Goal: Task Accomplishment & Management: Manage account settings

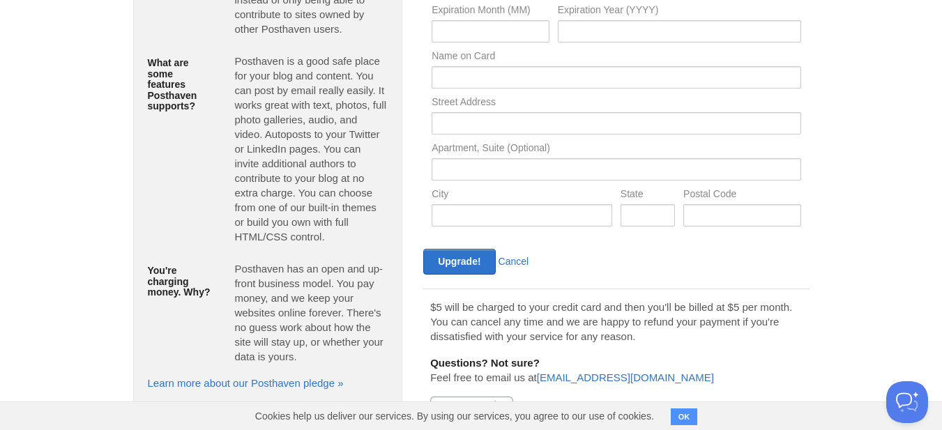
scroll to position [273, 0]
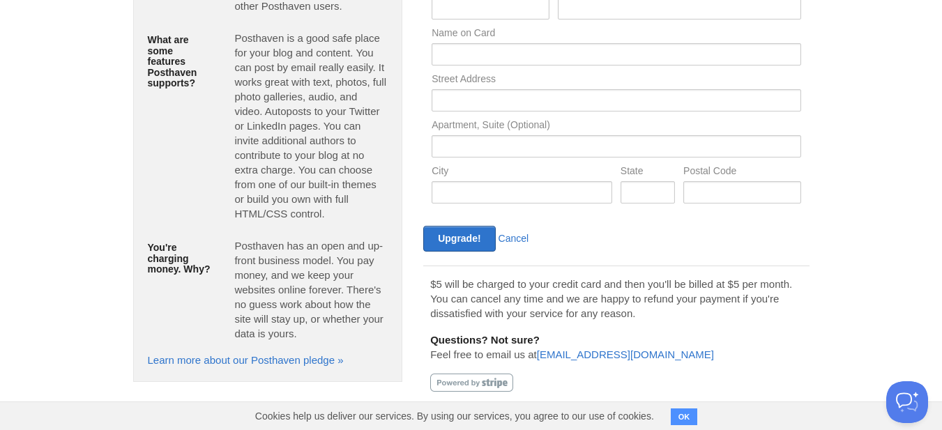
click at [690, 416] on button "OK" at bounding box center [684, 417] width 27 height 17
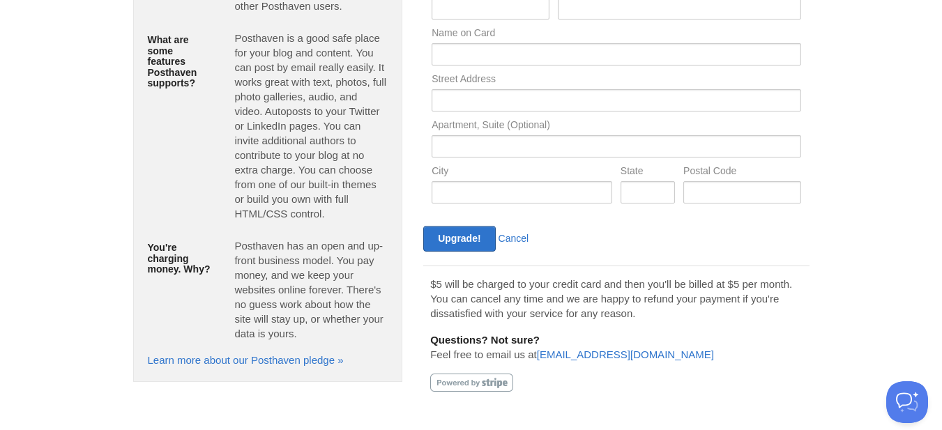
scroll to position [0, 0]
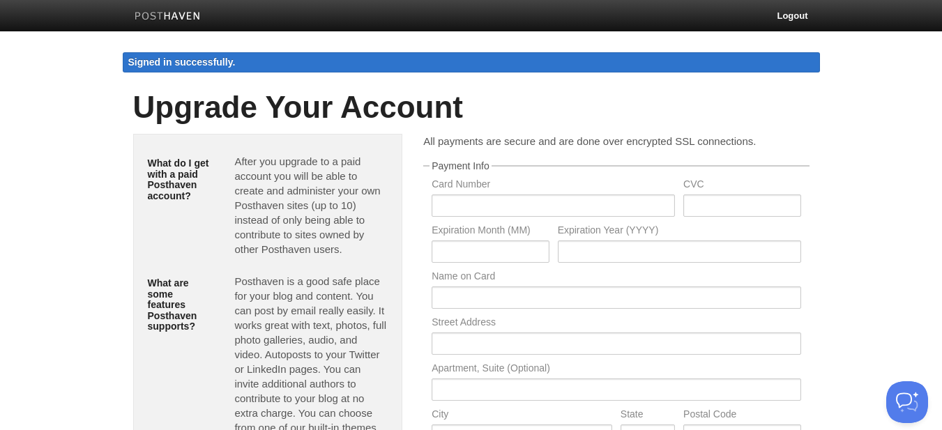
click at [172, 15] on img at bounding box center [168, 17] width 66 height 10
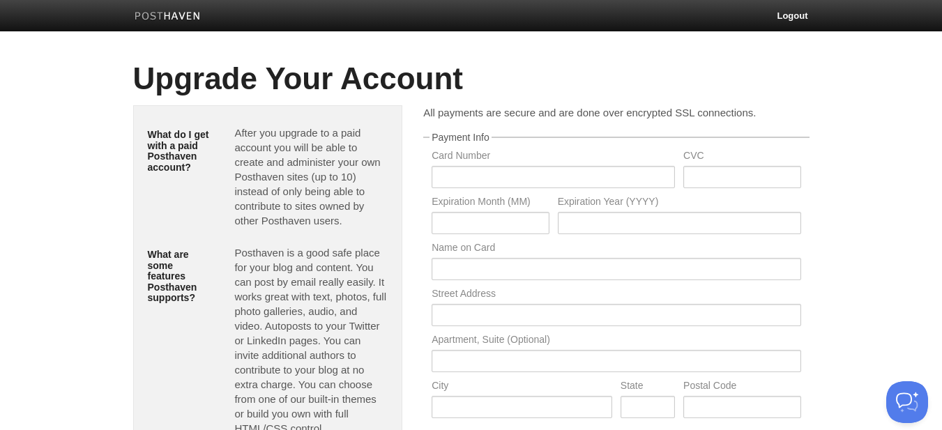
click at [174, 16] on img at bounding box center [168, 17] width 66 height 10
